Goal: Check status: Check status

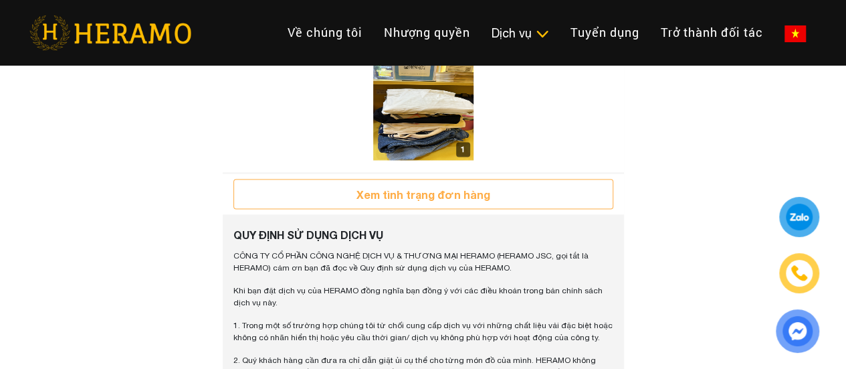
scroll to position [1103, 0]
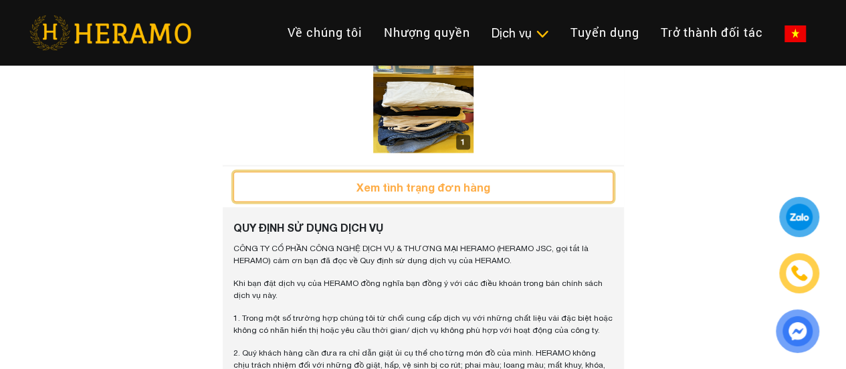
click at [406, 201] on button "Xem tình trạng đơn hàng" at bounding box center [423, 186] width 380 height 30
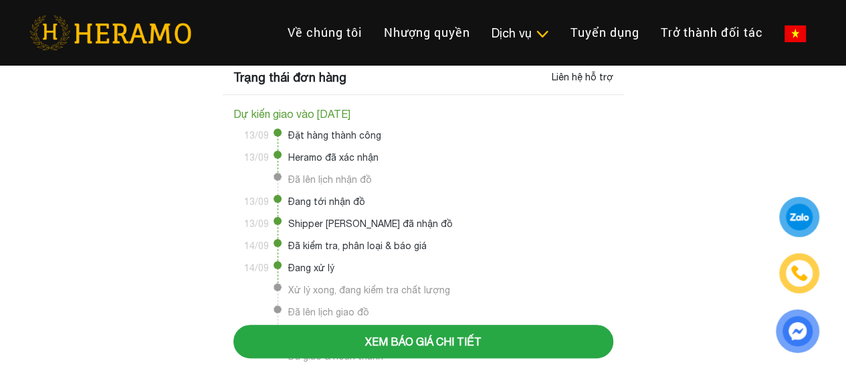
scroll to position [136, 0]
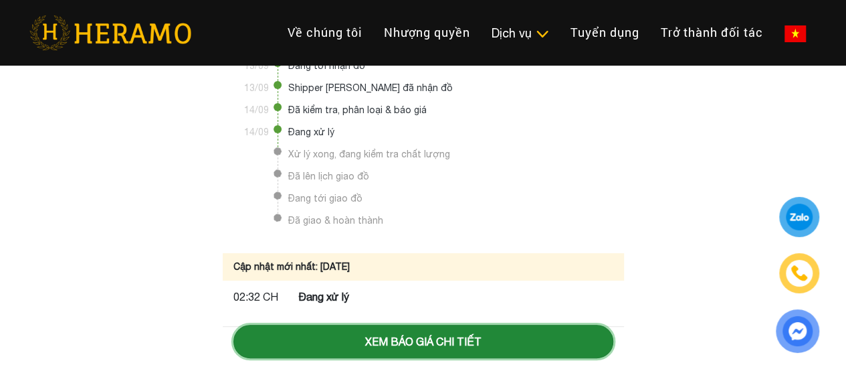
click at [417, 336] on button "Xem báo giá chi tiết" at bounding box center [423, 340] width 380 height 33
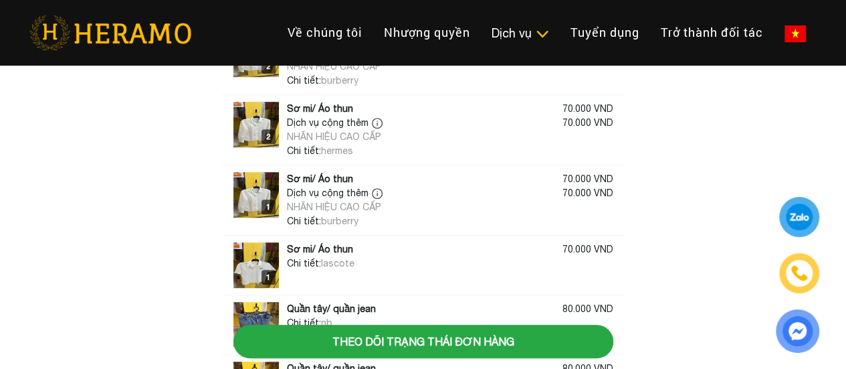
scroll to position [325, 0]
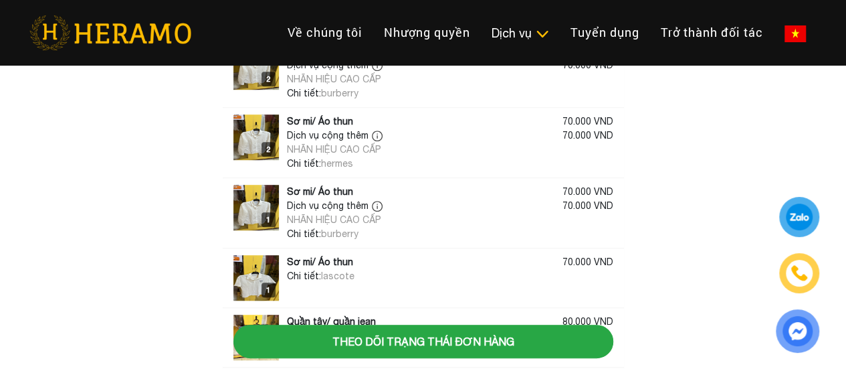
click at [262, 270] on img at bounding box center [255, 277] width 45 height 45
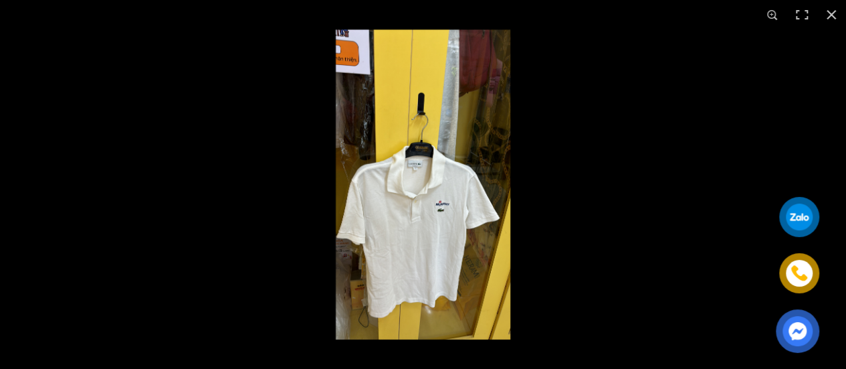
click at [544, 236] on img at bounding box center [423, 184] width 310 height 310
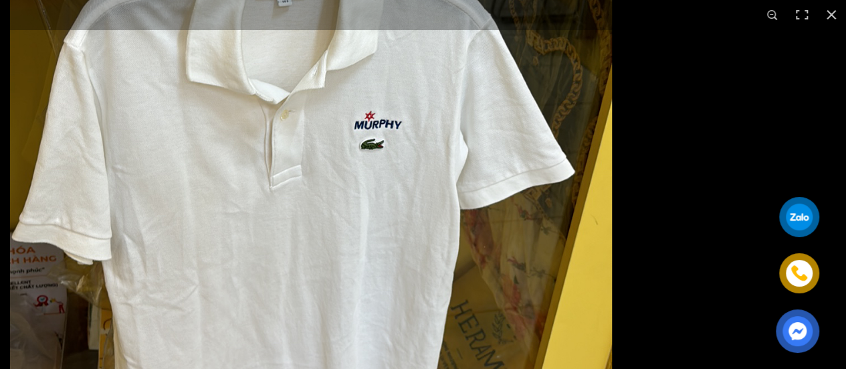
click at [657, 151] on img at bounding box center [311, 56] width 1070 height 1070
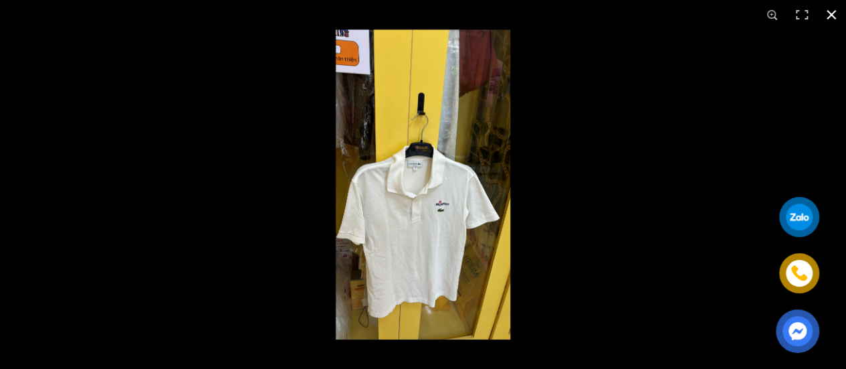
click at [833, 19] on button "button" at bounding box center [831, 14] width 29 height 29
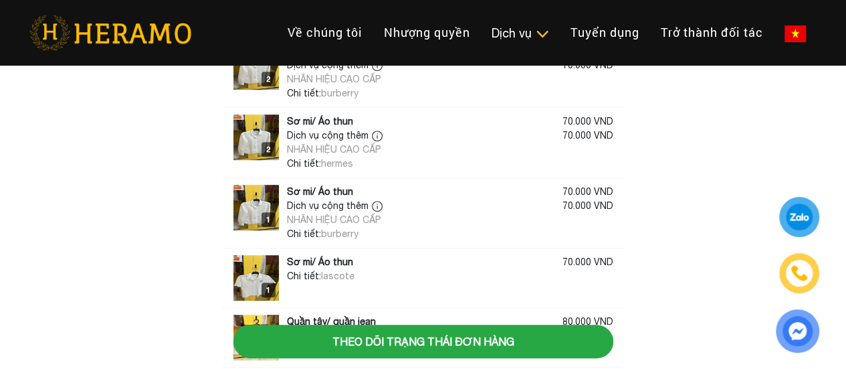
click at [245, 199] on img at bounding box center [255, 207] width 45 height 45
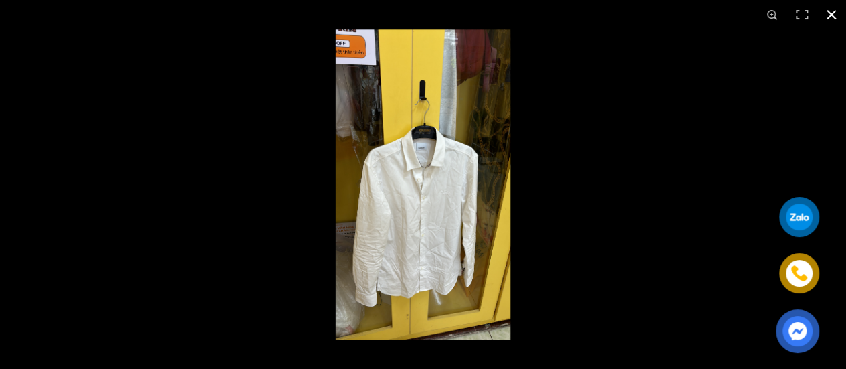
click at [599, 212] on div at bounding box center [691, 213] width 846 height 369
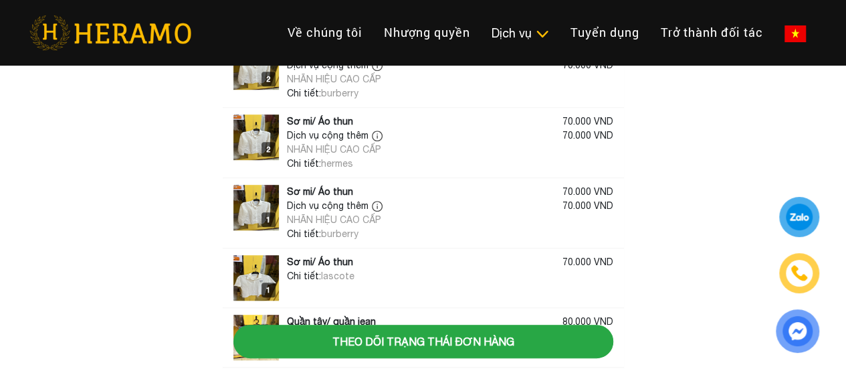
click at [247, 139] on img at bounding box center [255, 136] width 45 height 45
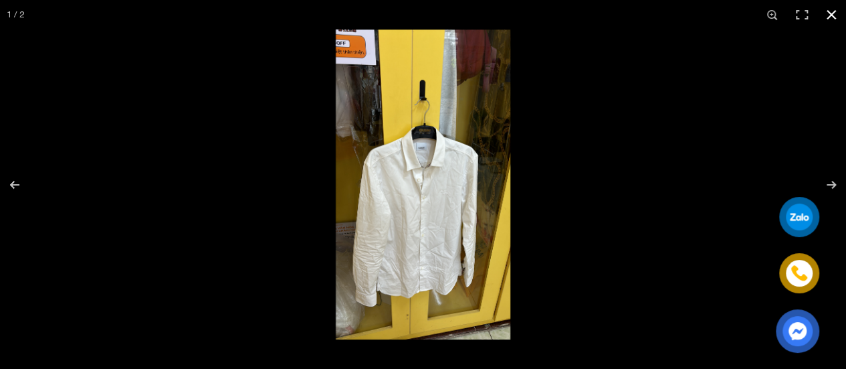
click at [826, 15] on button "button" at bounding box center [831, 14] width 29 height 29
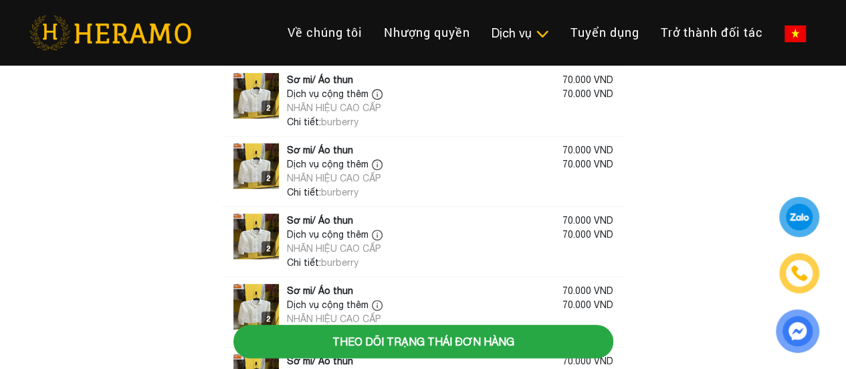
scroll to position [155, 0]
click at [237, 217] on img at bounding box center [255, 236] width 45 height 45
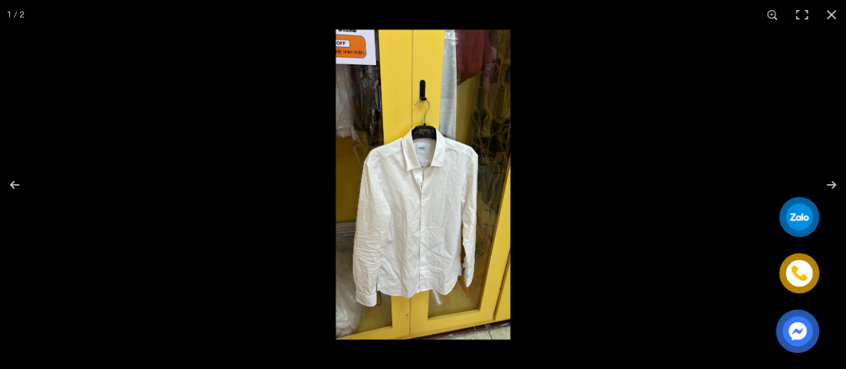
click at [278, 229] on img at bounding box center [423, 184] width 310 height 310
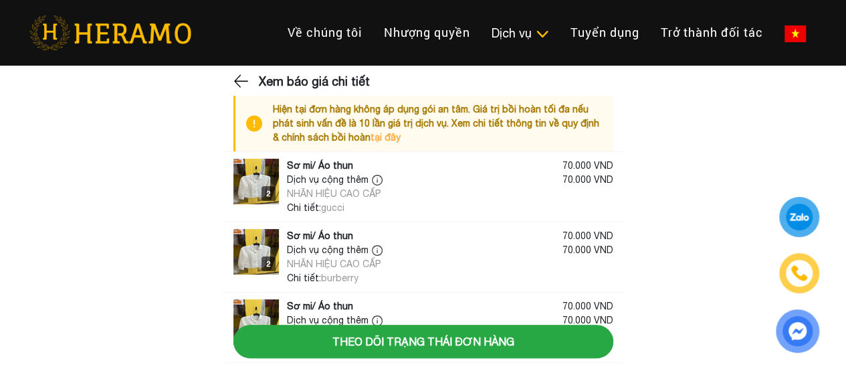
click at [229, 185] on div "2 2 Sơ mi/ Áo thun 70.000 VND Dịch vụ cộng thêm NHÃN HIỆU CAO CẤP 70.000 VND Ch…" at bounding box center [423, 187] width 401 height 70
click at [245, 185] on img at bounding box center [255, 181] width 45 height 45
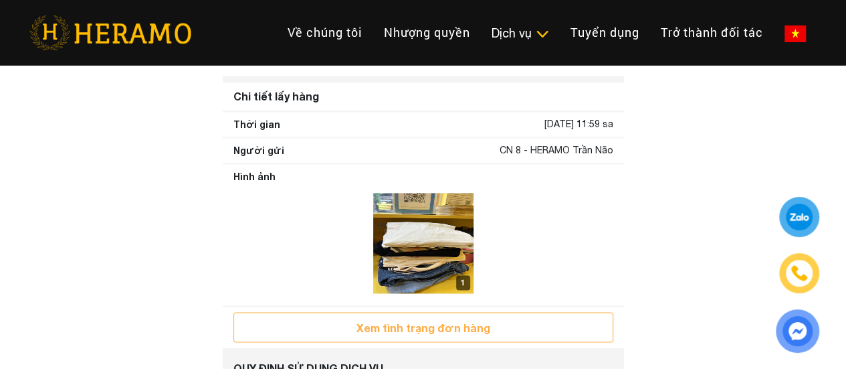
scroll to position [965, 0]
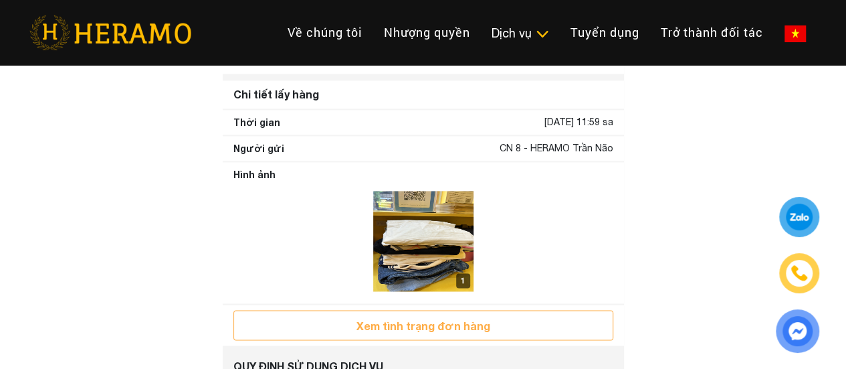
click at [415, 278] on img at bounding box center [423, 241] width 100 height 100
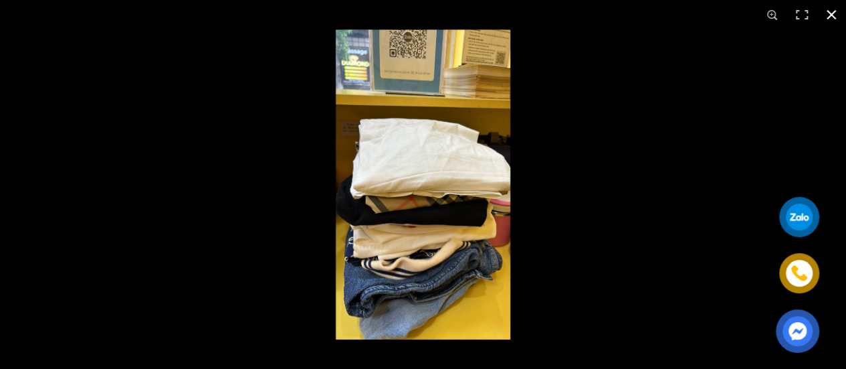
click at [583, 256] on div at bounding box center [691, 213] width 846 height 369
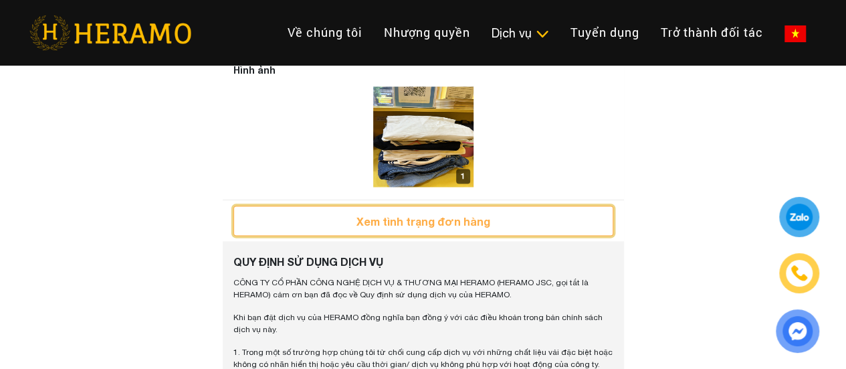
click at [508, 235] on button "Xem tình trạng đơn hàng" at bounding box center [423, 220] width 380 height 30
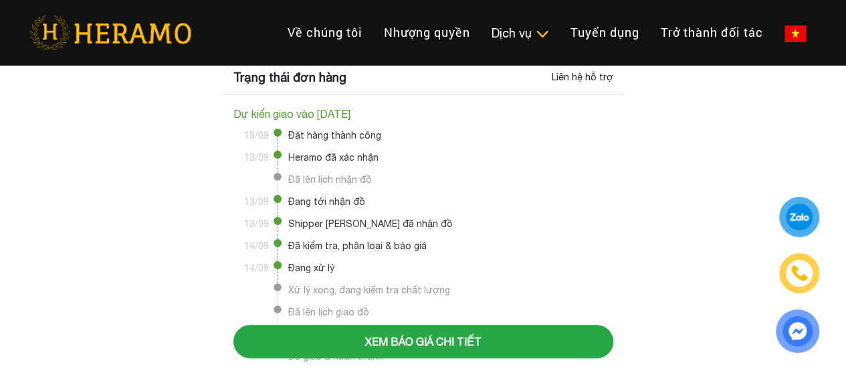
scroll to position [136, 0]
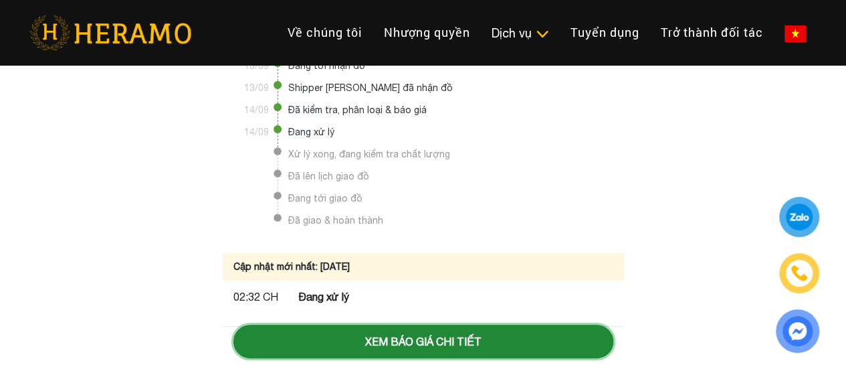
click at [427, 344] on button "Xem báo giá chi tiết" at bounding box center [423, 340] width 380 height 33
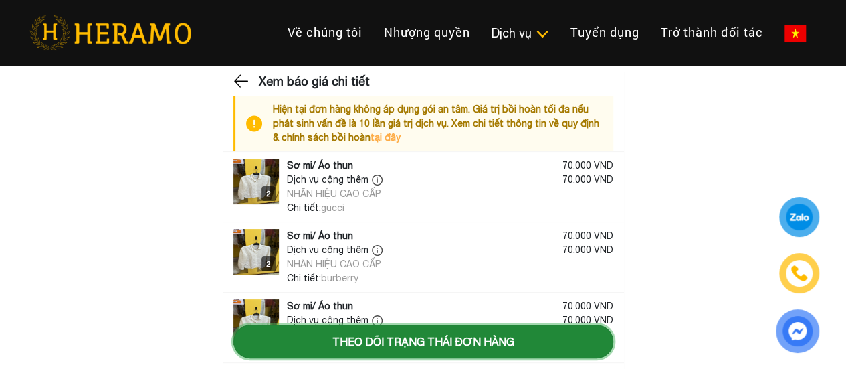
click at [401, 344] on button "Theo dõi trạng thái đơn hàng" at bounding box center [423, 340] width 380 height 33
